Goal: Task Accomplishment & Management: Manage account settings

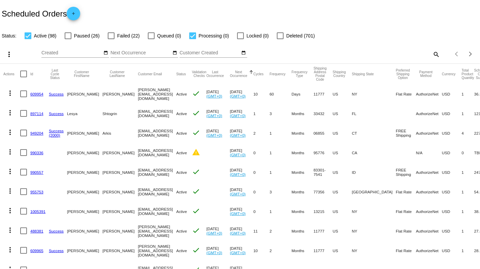
click at [436, 54] on mat-icon "search" at bounding box center [436, 54] width 8 height 10
click at [406, 54] on input "Search" at bounding box center [381, 52] width 120 height 5
paste input "[PERSON_NAME][EMAIL_ADDRESS][DOMAIN_NAME]"
type input "[PERSON_NAME][EMAIL_ADDRESS][DOMAIN_NAME]"
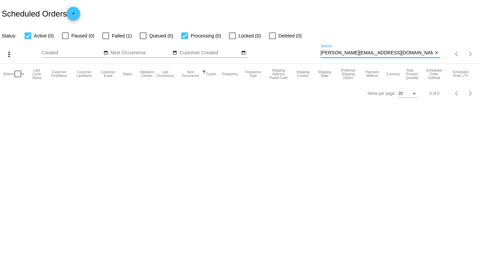
click at [67, 36] on div at bounding box center [65, 35] width 7 height 7
click at [65, 39] on input "Paused (0)" at bounding box center [65, 39] width 0 height 0
checkbox input "true"
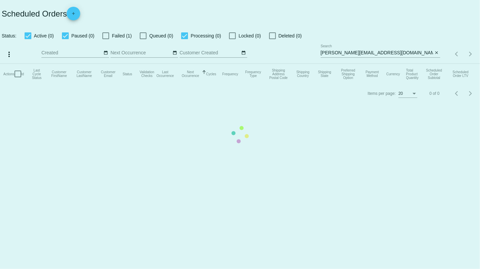
click at [108, 64] on mat-table "Actions Id Last Cycle Status Customer FirstName Customer LastName Customer Emai…" at bounding box center [240, 74] width 480 height 20
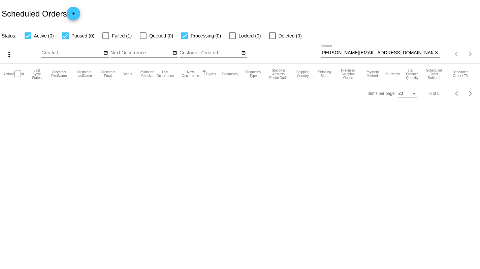
click at [109, 38] on div at bounding box center [105, 35] width 7 height 7
click at [106, 39] on input "Failed (1)" at bounding box center [105, 39] width 0 height 0
checkbox input "true"
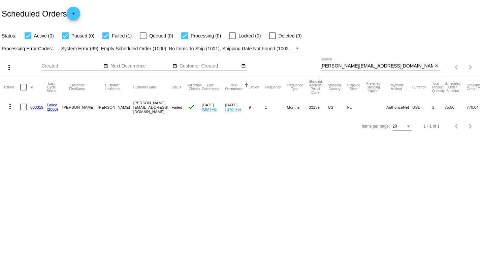
click at [36, 107] on link "803319" at bounding box center [36, 107] width 13 height 4
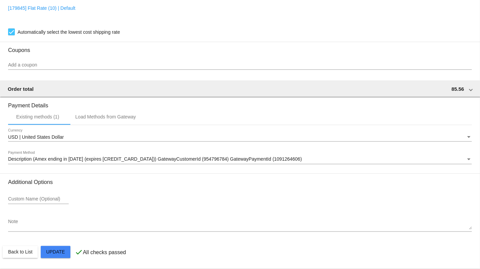
scroll to position [571, 0]
click at [41, 159] on span "Description (Amex ending in 2007 (expires 06/29)) GatewayCustomerId (954796784)…" at bounding box center [155, 158] width 294 height 5
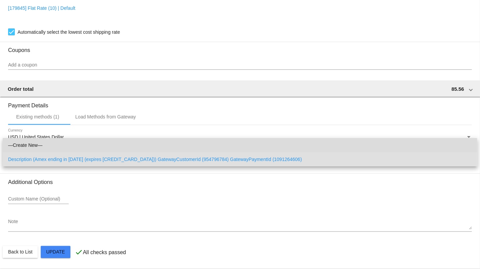
click at [42, 144] on span "—Create New—" at bounding box center [240, 145] width 464 height 14
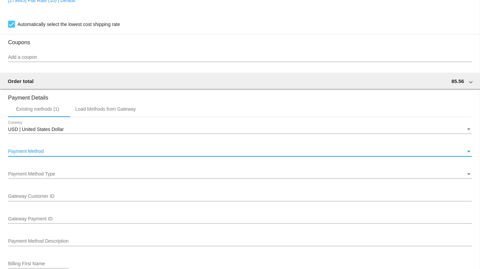
click at [50, 154] on div "Payment Method" at bounding box center [237, 151] width 458 height 5
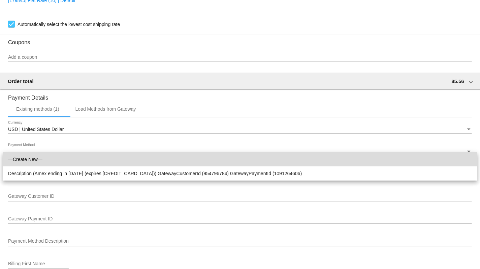
click at [49, 159] on span "—Create New—" at bounding box center [240, 159] width 464 height 14
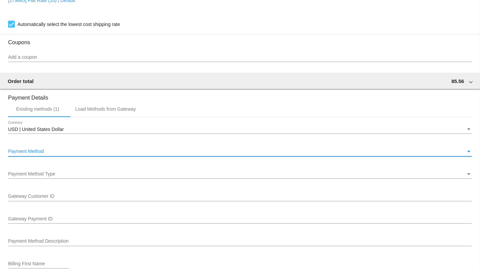
click at [42, 177] on span "Payment Method Type" at bounding box center [31, 173] width 47 height 5
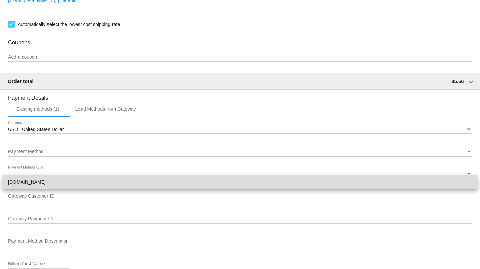
click at [45, 182] on span "Authorize.Net" at bounding box center [240, 182] width 464 height 14
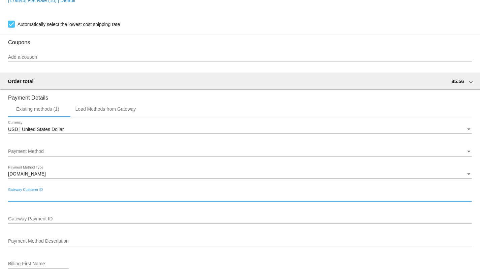
click at [45, 199] on input "Gateway Customer ID" at bounding box center [240, 196] width 464 height 5
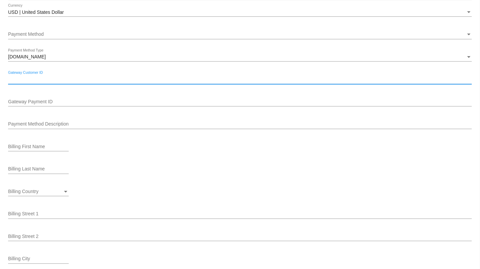
scroll to position [531, 0]
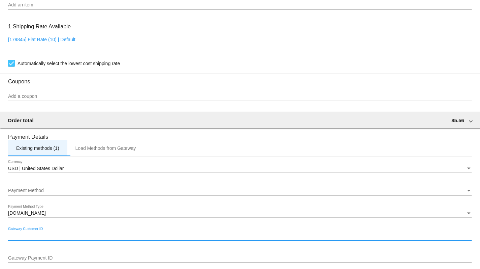
click at [34, 151] on div "Existing methods (1)" at bounding box center [37, 147] width 43 height 5
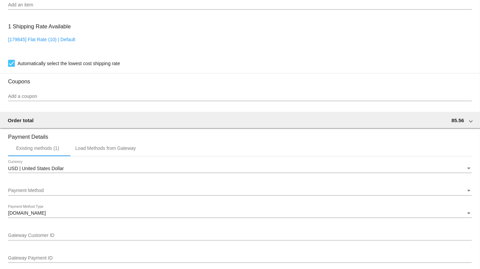
click at [33, 171] on span "USD | United States Dollar" at bounding box center [36, 167] width 56 height 5
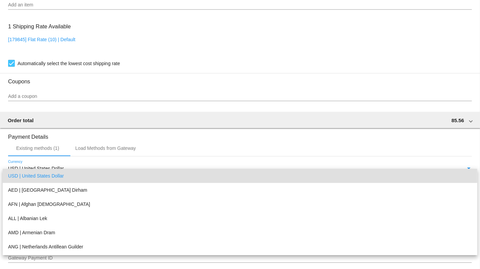
click at [48, 158] on div at bounding box center [240, 134] width 480 height 269
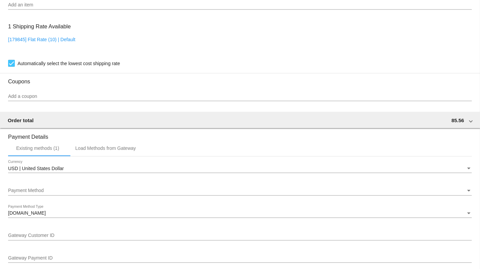
click at [38, 193] on span "Payment Method" at bounding box center [26, 190] width 36 height 5
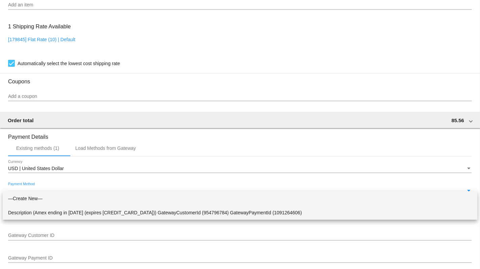
click at [35, 211] on span "Description (Amex ending in 2007 (expires 06/29)) GatewayCustomerId (954796784)…" at bounding box center [240, 212] width 464 height 14
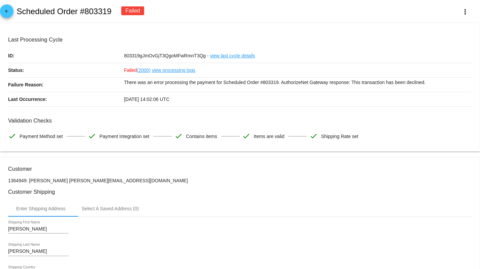
scroll to position [0, 0]
click at [71, 77] on p "Status:" at bounding box center [66, 70] width 116 height 14
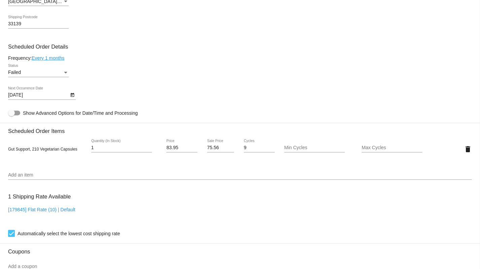
scroll to position [368, 0]
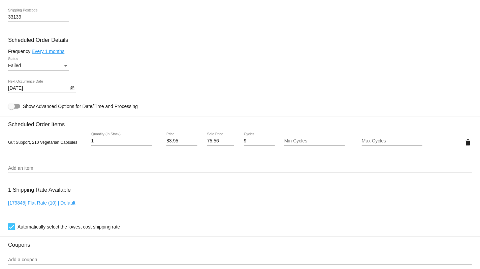
click at [183, 144] on input "83.95" at bounding box center [181, 140] width 31 height 5
type input "92"
type input "92.95"
type input "83"
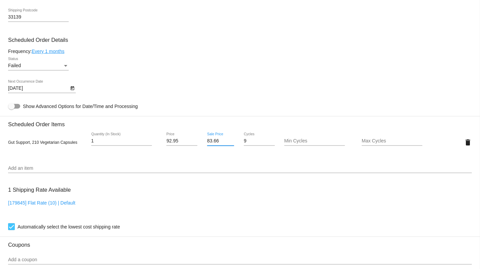
type input "83.66"
click at [237, 170] on mat-card "Customer 1364949: Luis Morais luis@luismorais.com Customer Shipping Enter Shipp…" at bounding box center [240, 126] width 480 height 674
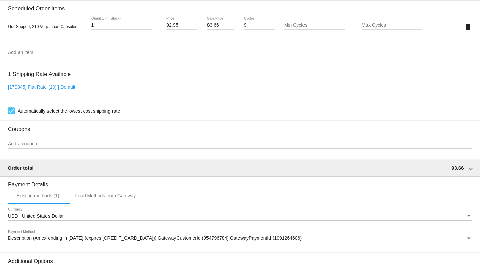
scroll to position [571, 0]
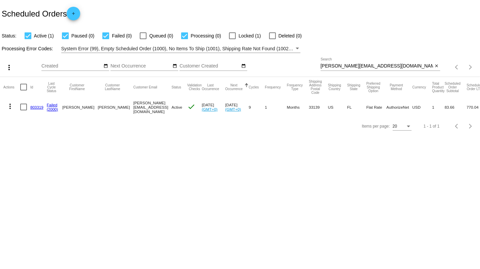
click at [39, 107] on link "803319" at bounding box center [36, 107] width 13 height 4
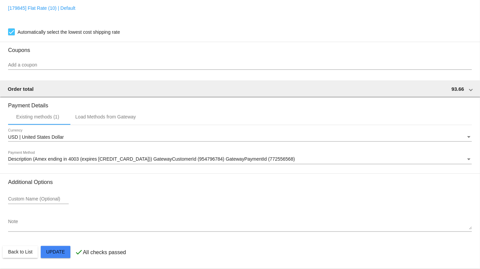
scroll to position [571, 0]
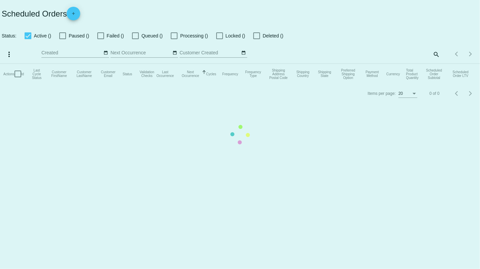
checkbox input "true"
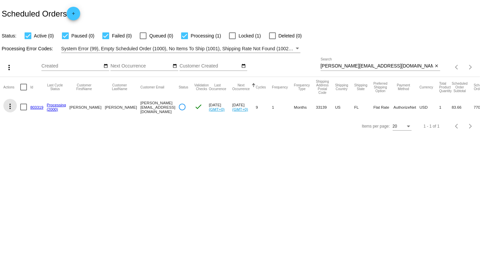
click at [9, 106] on mat-icon "more_vert" at bounding box center [10, 106] width 8 height 8
click at [154, 212] on div at bounding box center [240, 134] width 480 height 269
